Goal: Task Accomplishment & Management: Use online tool/utility

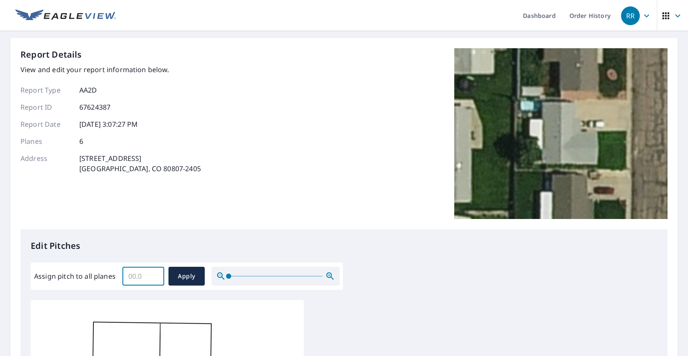
click at [138, 279] on input "Assign pitch to all planes" at bounding box center [143, 276] width 42 height 24
type input "4"
click at [184, 274] on span "Apply" at bounding box center [186, 276] width 23 height 11
type input "4"
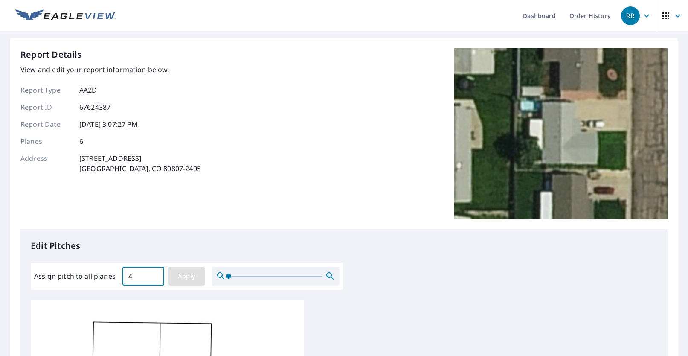
type input "4"
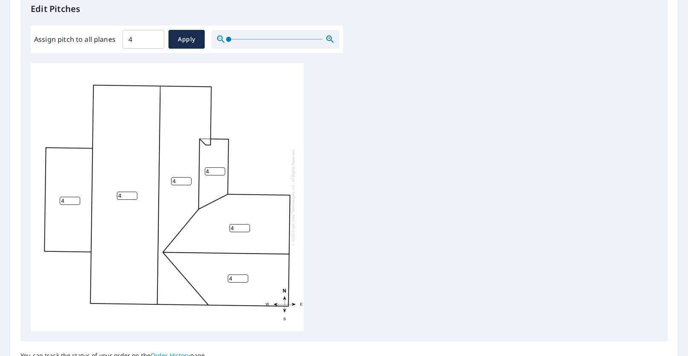
scroll to position [299, 0]
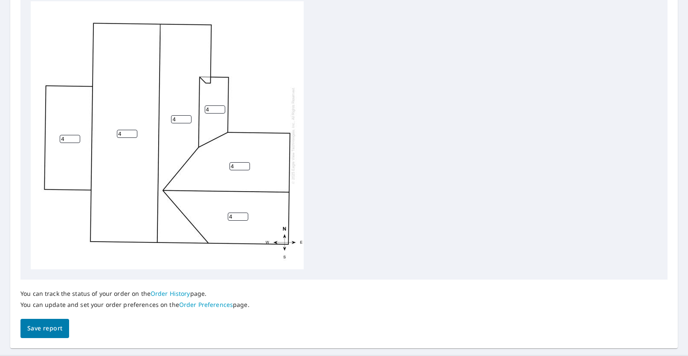
drag, startPoint x: 211, startPoint y: 108, endPoint x: 198, endPoint y: 114, distance: 14.1
click at [198, 114] on div "4 4 4 4 4 4" at bounding box center [167, 135] width 273 height 268
type input "2"
drag, startPoint x: 70, startPoint y: 136, endPoint x: 41, endPoint y: 149, distance: 32.5
click at [44, 147] on div "4 4 4 4 4 2" at bounding box center [167, 135] width 273 height 268
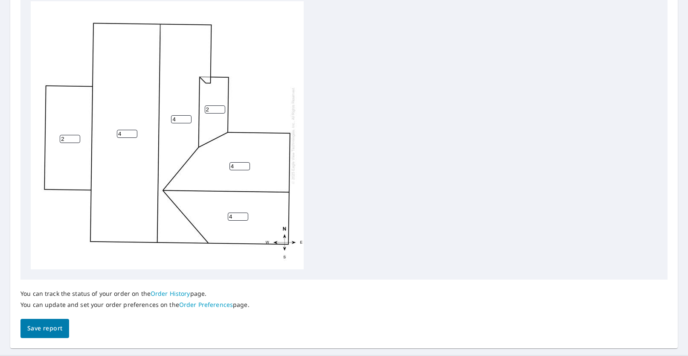
type input "2"
click at [47, 329] on span "Save report" at bounding box center [44, 328] width 35 height 11
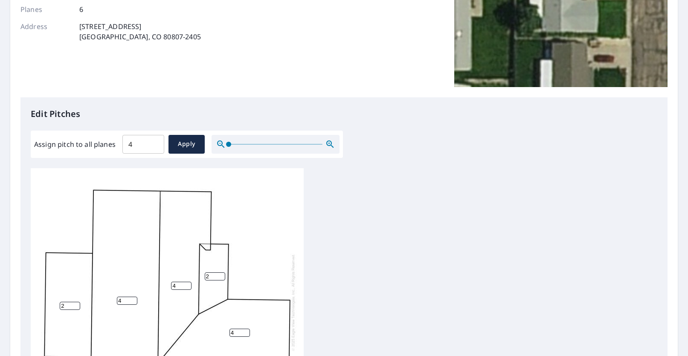
scroll to position [0, 0]
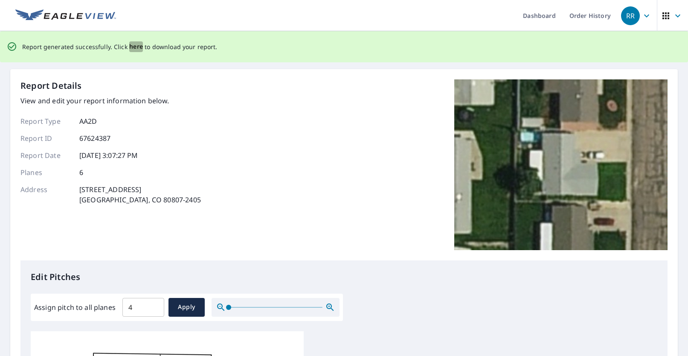
click at [133, 45] on span "here" at bounding box center [136, 46] width 14 height 11
